Goal: Complete application form

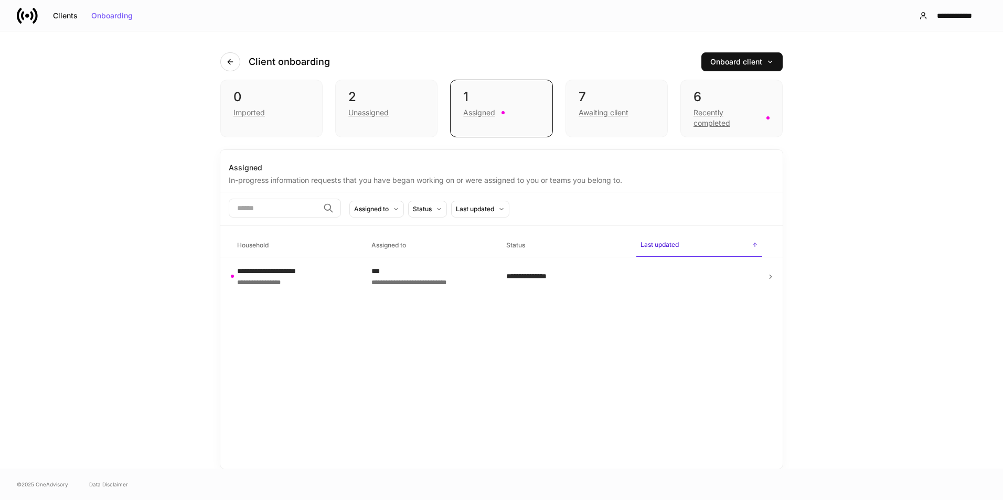
click at [772, 276] on icon at bounding box center [770, 276] width 7 height 7
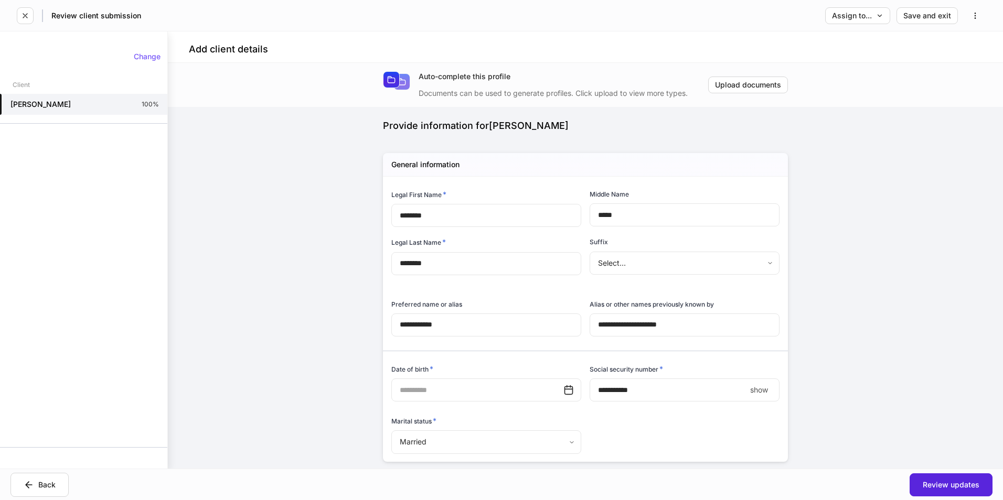
type input "**********"
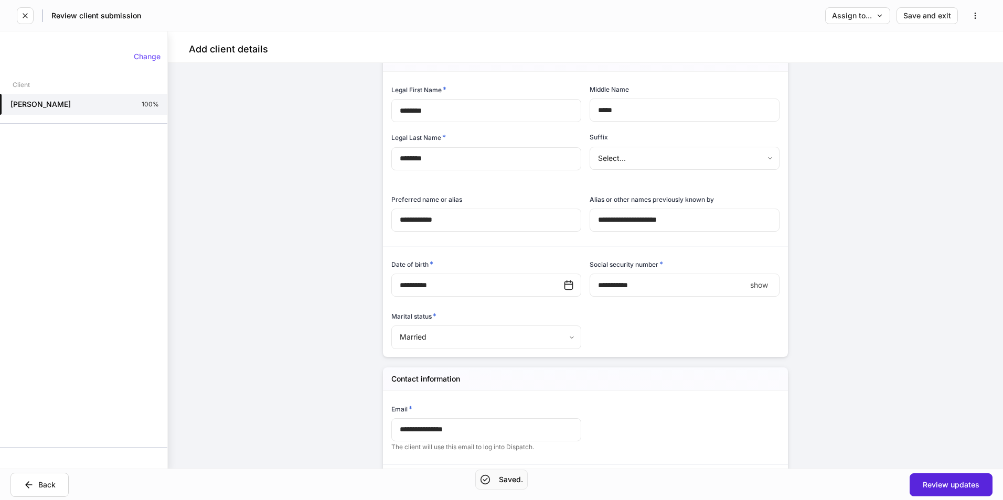
click at [757, 286] on p "show" at bounding box center [759, 285] width 18 height 10
type input "**********"
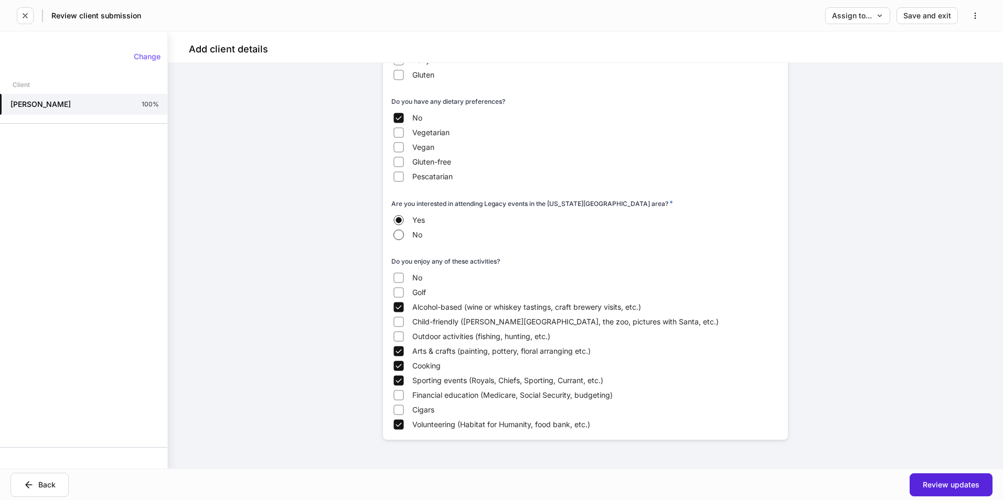
scroll to position [1483, 0]
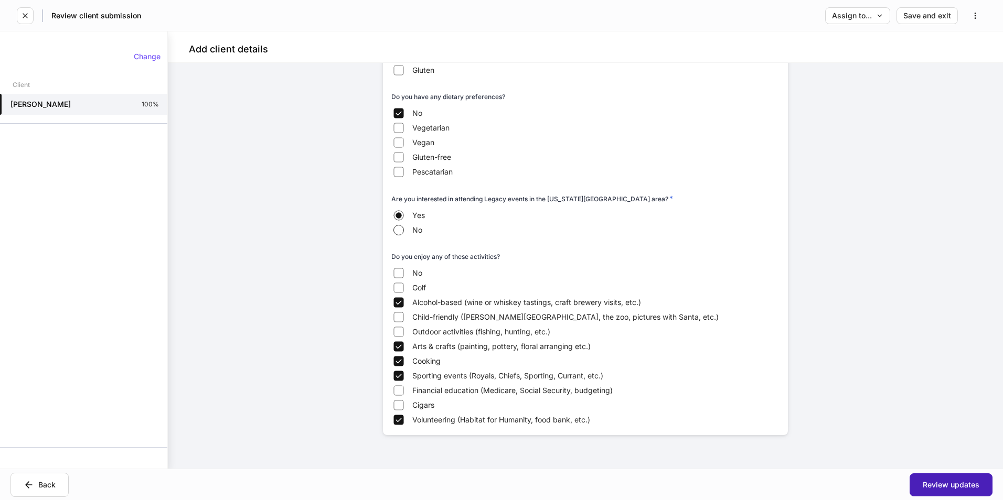
click at [955, 488] on div "Review updates" at bounding box center [950, 484] width 57 height 7
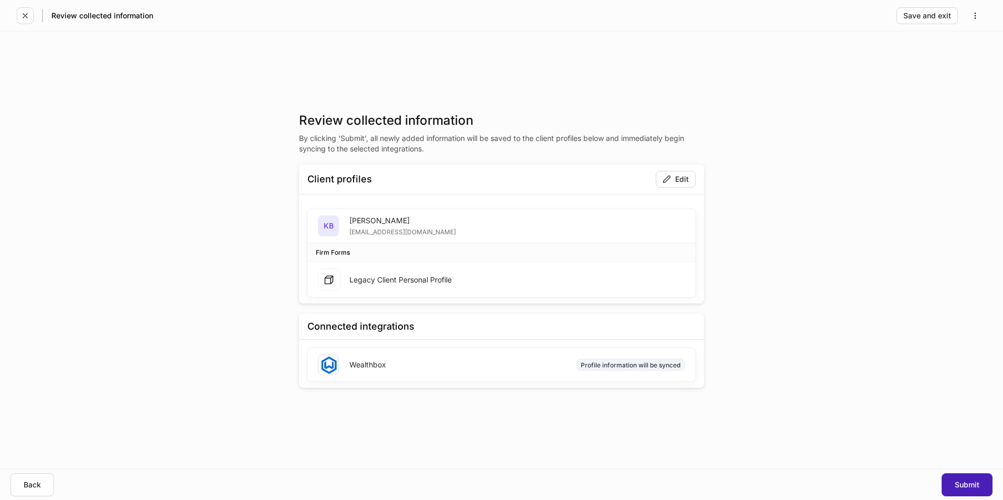
click at [957, 484] on div "Submit" at bounding box center [966, 484] width 25 height 7
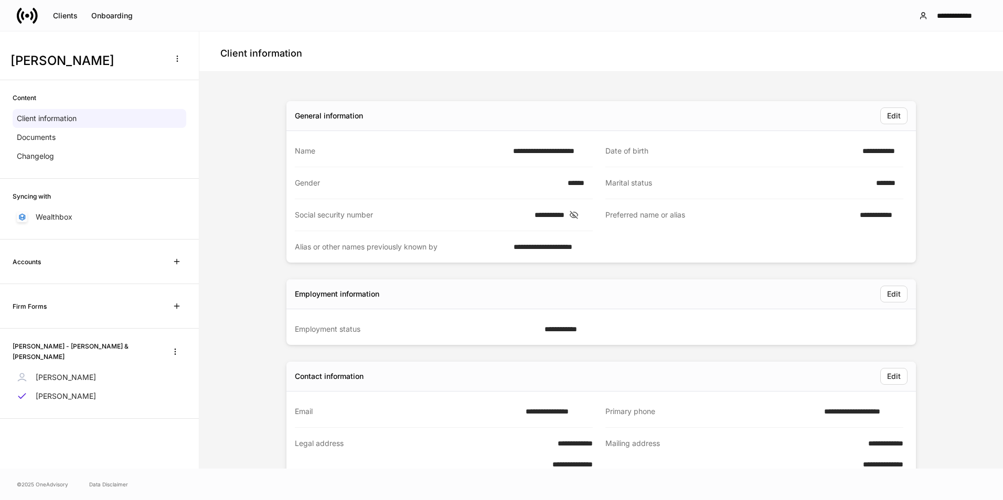
click at [579, 211] on icon at bounding box center [573, 214] width 10 height 9
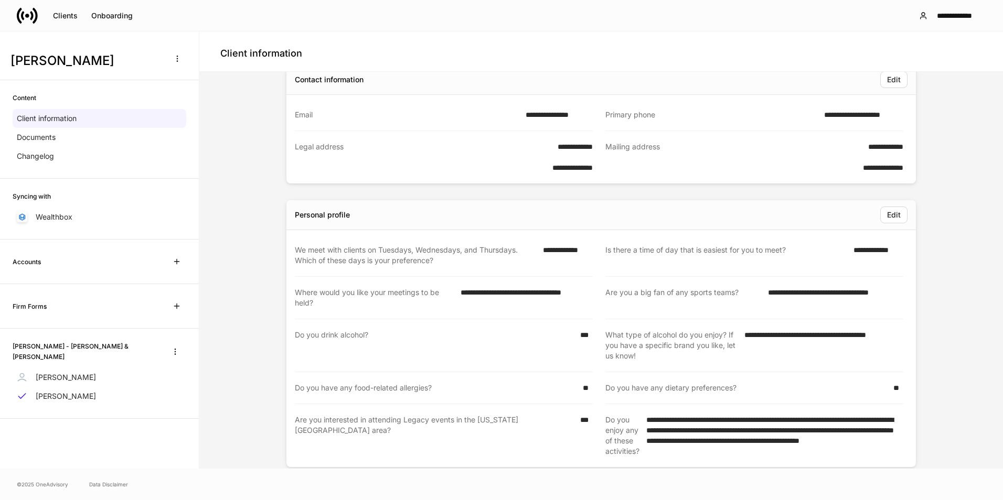
scroll to position [316, 0]
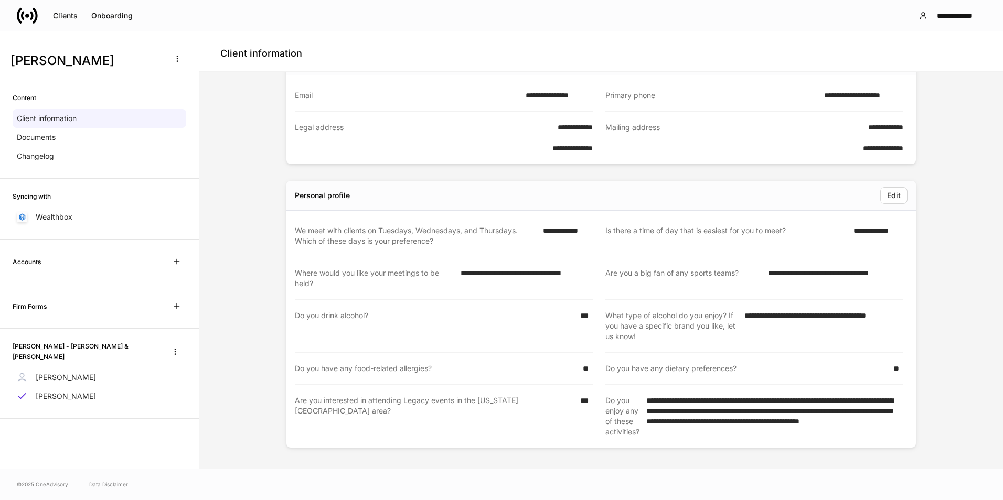
click at [83, 363] on div "[PERSON_NAME] - [PERSON_NAME] & [PERSON_NAME] [PERSON_NAME] [PERSON_NAME]" at bounding box center [99, 374] width 199 height 90
click at [75, 372] on p "[PERSON_NAME]" at bounding box center [66, 377] width 60 height 10
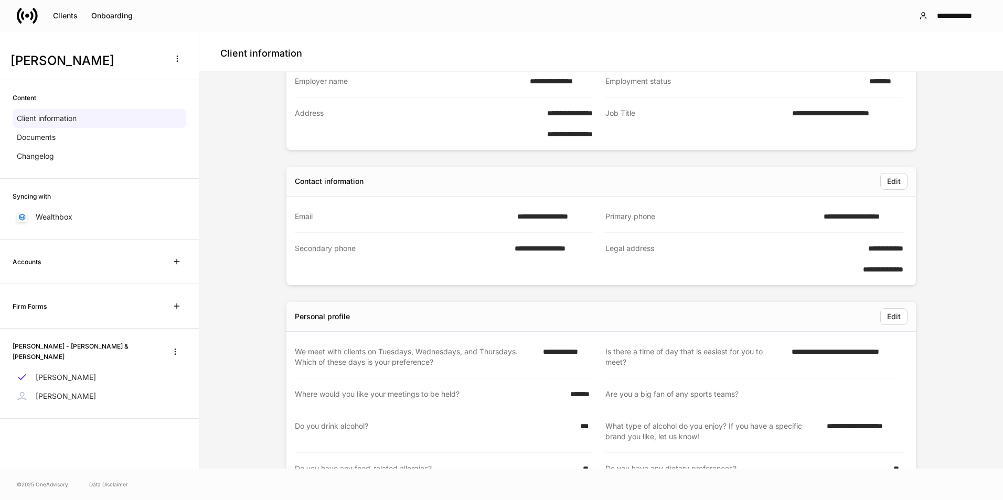
scroll to position [191, 0]
